Goal: Find specific page/section: Find specific page/section

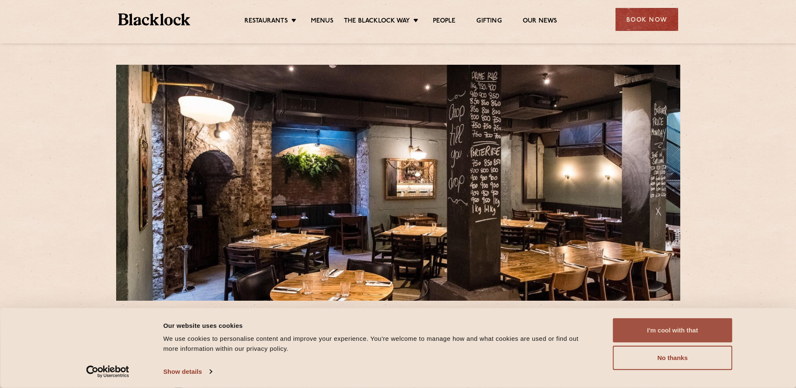
click at [637, 328] on button "I'm cool with that" at bounding box center [672, 330] width 119 height 24
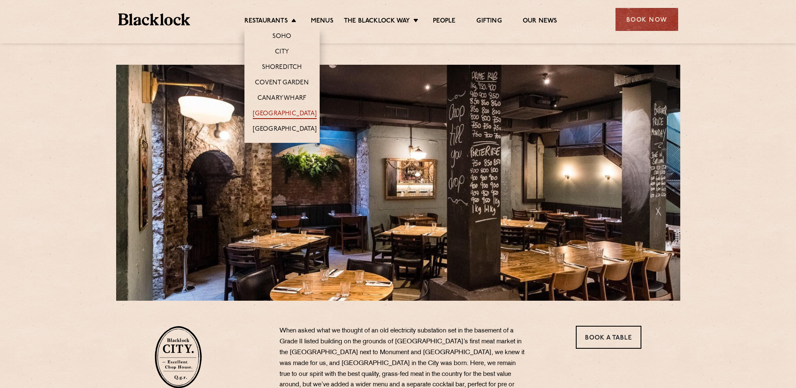
click at [274, 112] on link "[GEOGRAPHIC_DATA]" at bounding box center [285, 114] width 64 height 9
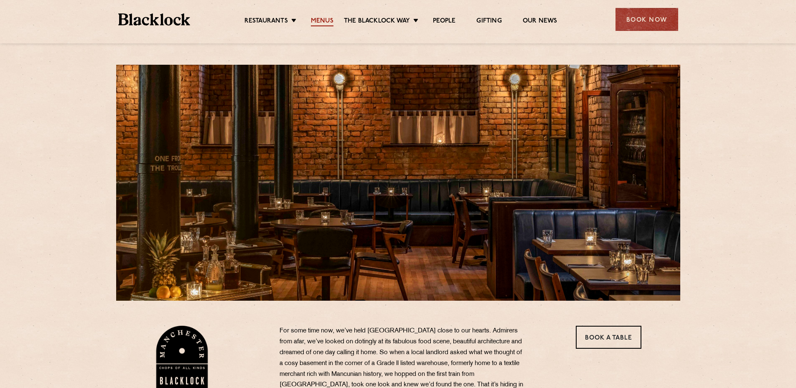
click at [319, 21] on link "Menus" at bounding box center [322, 21] width 23 height 9
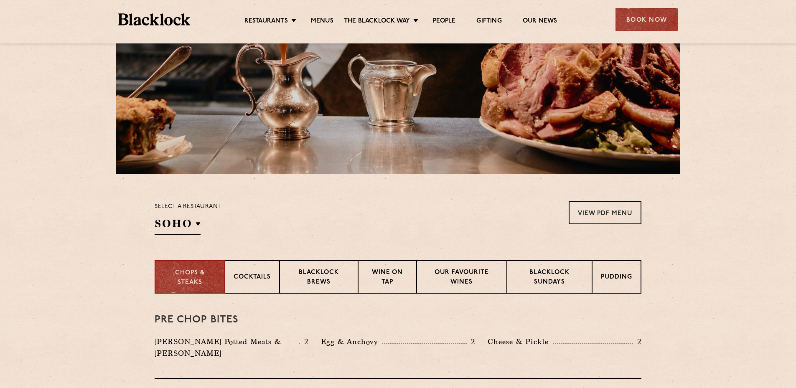
scroll to position [127, 0]
click at [310, 213] on div "Select a restaurant [GEOGRAPHIC_DATA] [GEOGRAPHIC_DATA] [GEOGRAPHIC_DATA] [GEOG…" at bounding box center [398, 218] width 487 height 34
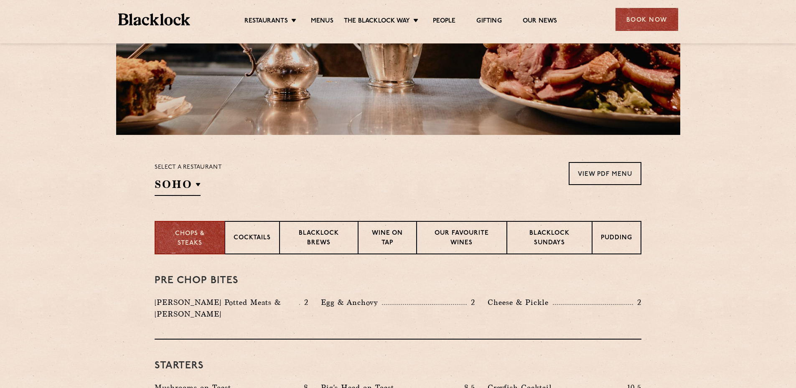
scroll to position [136, 0]
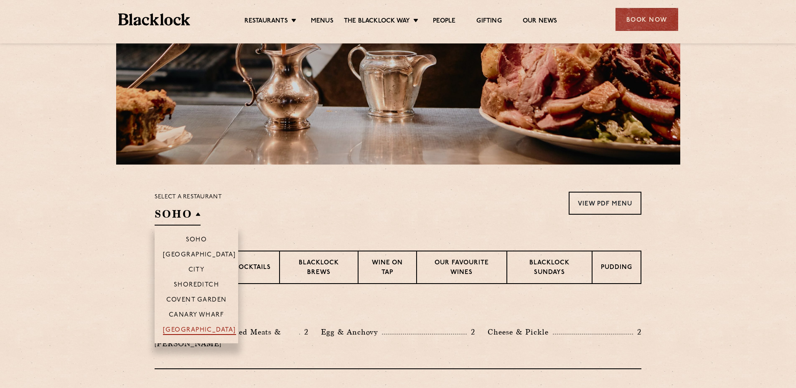
click at [193, 330] on p "[GEOGRAPHIC_DATA]" at bounding box center [199, 331] width 73 height 8
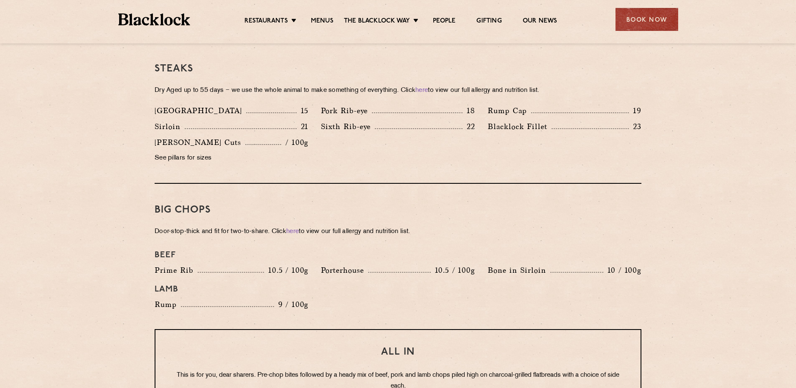
scroll to position [795, 0]
